Goal: Task Accomplishment & Management: Use online tool/utility

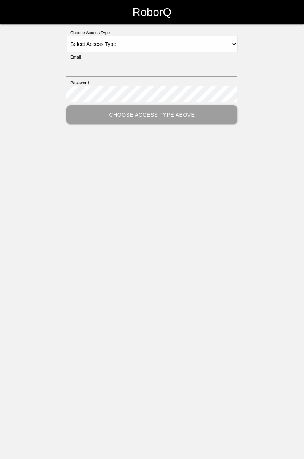
click at [230, 44] on select "Select Access Type Admin Customer Supervisor Worker" at bounding box center [152, 44] width 171 height 16
select select "Worker"
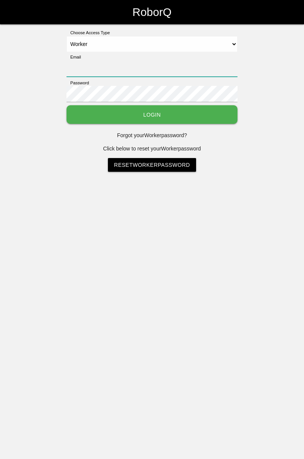
click at [165, 68] on input "Email" at bounding box center [152, 68] width 171 height 16
type input "[PERSON_NAME][EMAIL_ADDRESS][DOMAIN_NAME]"
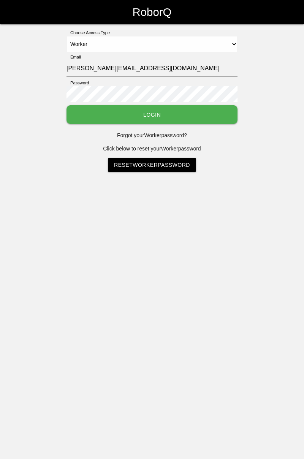
click at [67, 105] on button "Login" at bounding box center [152, 114] width 171 height 19
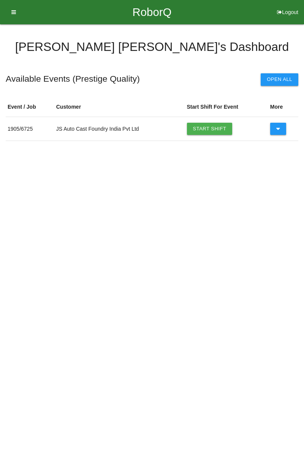
click at [209, 126] on link "Start Shift" at bounding box center [210, 129] width 46 height 12
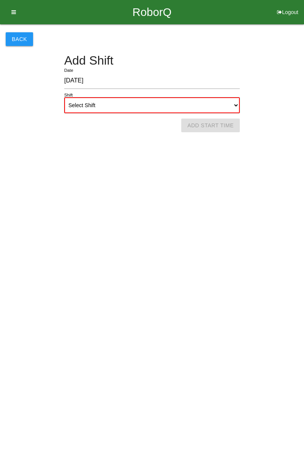
click at [233, 99] on select "Select Shift 1st Shift 2nd Shift 3rd Shift 4th Shift" at bounding box center [152, 105] width 176 height 16
select select "1"
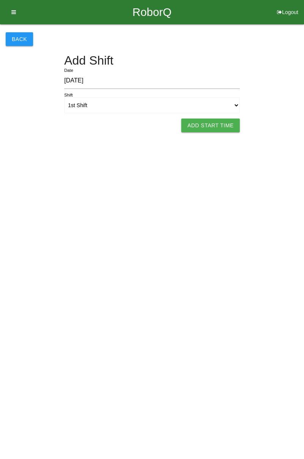
click at [213, 122] on button "Add Start Time" at bounding box center [210, 126] width 59 height 14
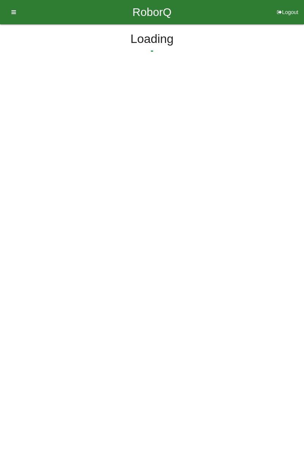
select select "7"
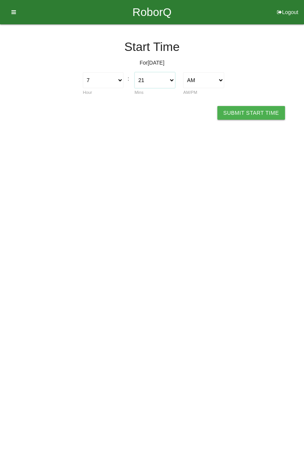
click at [175, 79] on select "00 01 02 03 04 05 06 07 08 09 10 11 12 13 14 15 16 17 18 19 20 21 22 23 24 25 2…" at bounding box center [155, 80] width 41 height 16
select select "0"
click at [265, 108] on button "Submit Start Time" at bounding box center [251, 113] width 68 height 14
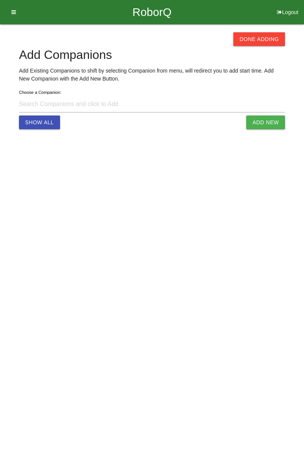
click at [258, 38] on button "Done Adding" at bounding box center [259, 39] width 52 height 14
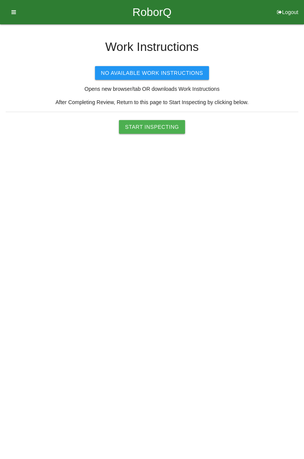
click at [162, 126] on button "Start Inspecting" at bounding box center [152, 127] width 66 height 14
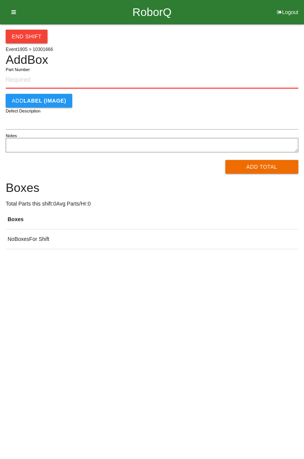
click at [114, 64] on h4 "Add Box" at bounding box center [152, 59] width 293 height 13
click at [40, 76] on input "Part Number" at bounding box center [152, 80] width 293 height 17
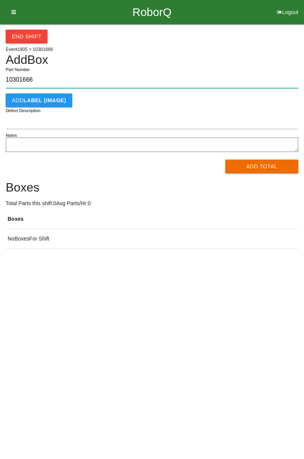
click at [258, 72] on input "10301666" at bounding box center [152, 80] width 293 height 16
type input "10301666"
